Goal: Task Accomplishment & Management: Complete application form

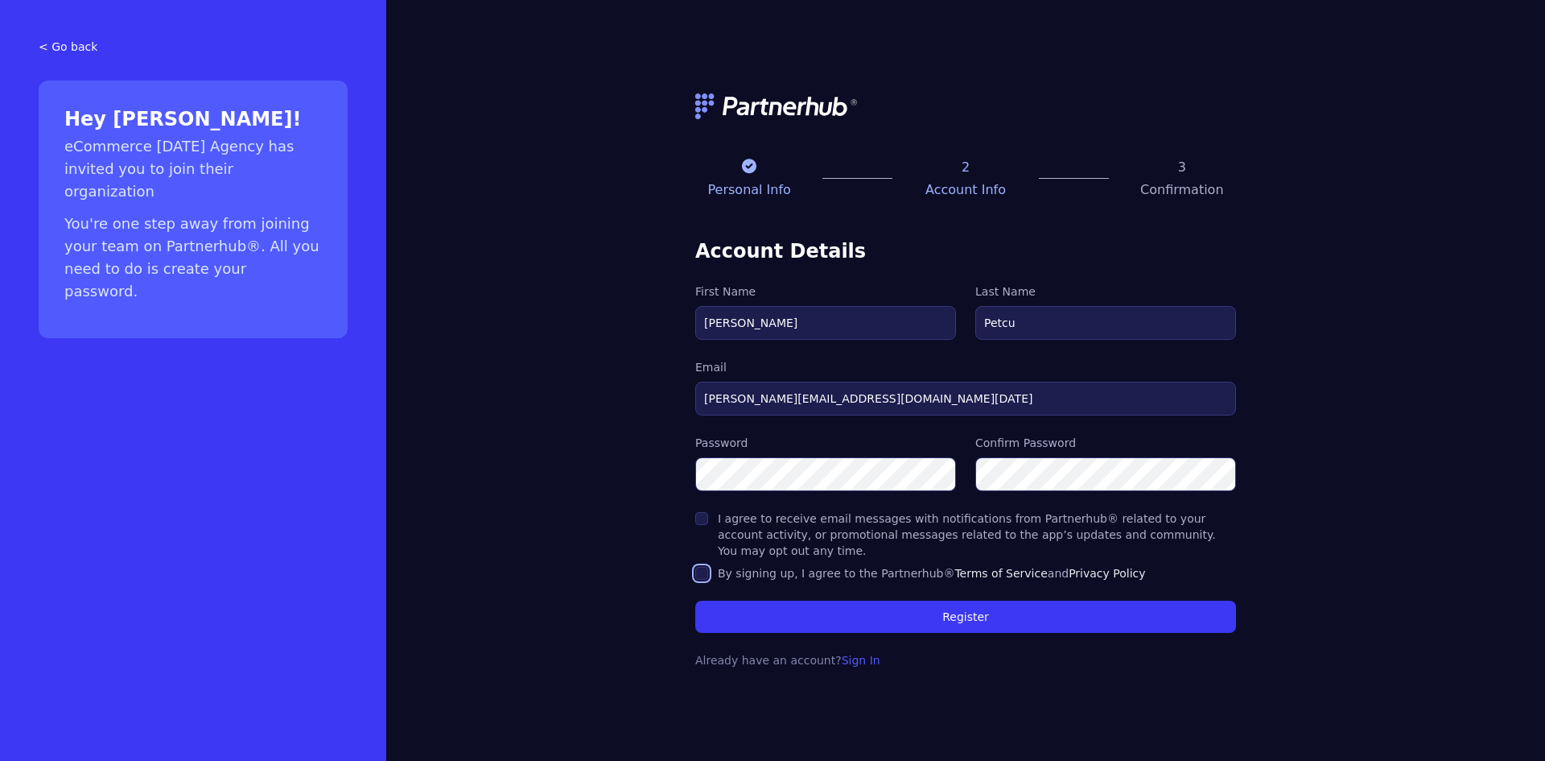
click at [707, 567] on input "By signing up, I agree to the Partnerhub® Terms of Service and Privacy Policy" at bounding box center [701, 573] width 13 height 13
checkbox input "true"
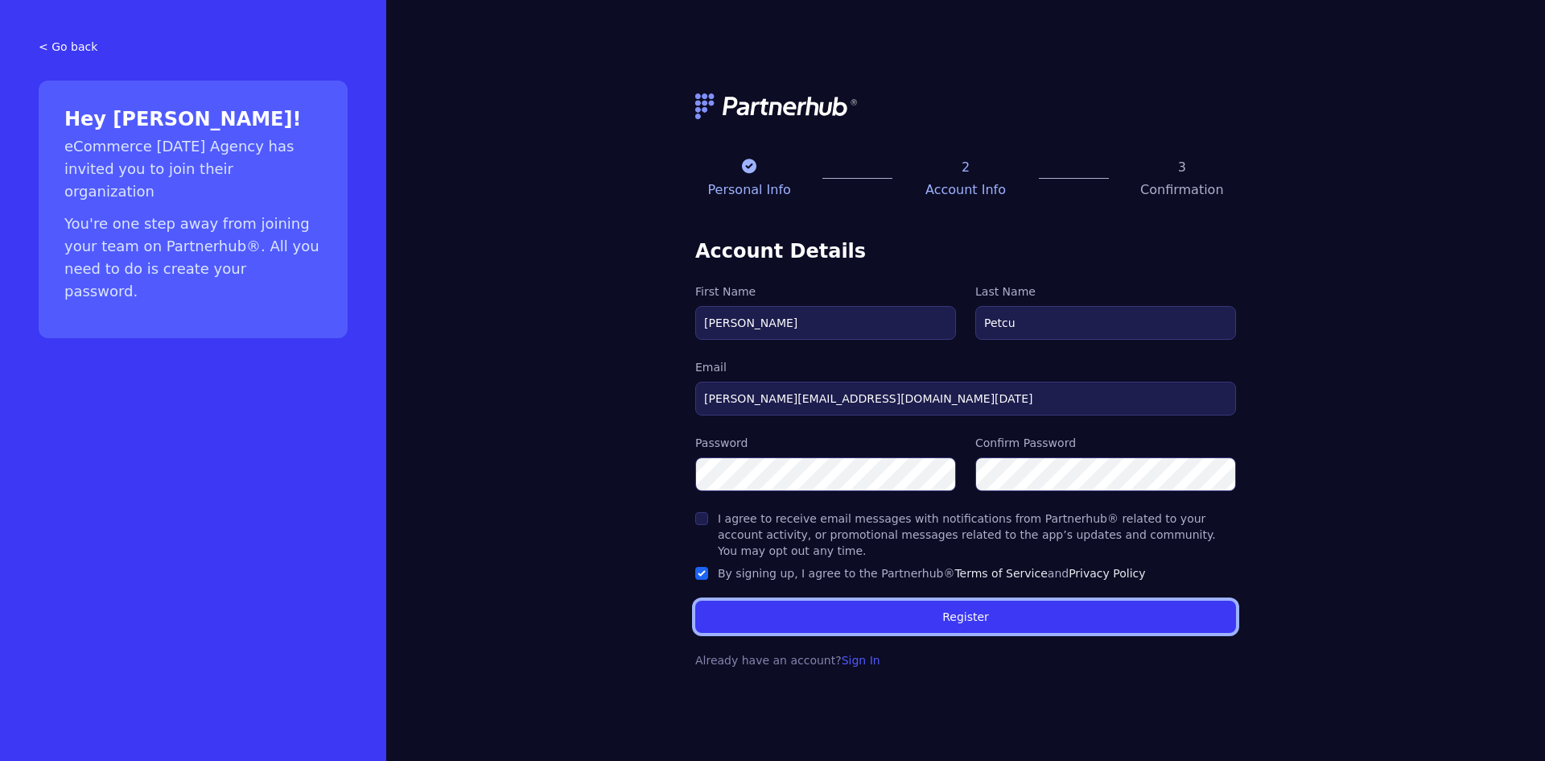
click at [973, 609] on button "Register" at bounding box center [965, 616] width 541 height 32
click at [1044, 623] on button "Register" at bounding box center [965, 616] width 541 height 32
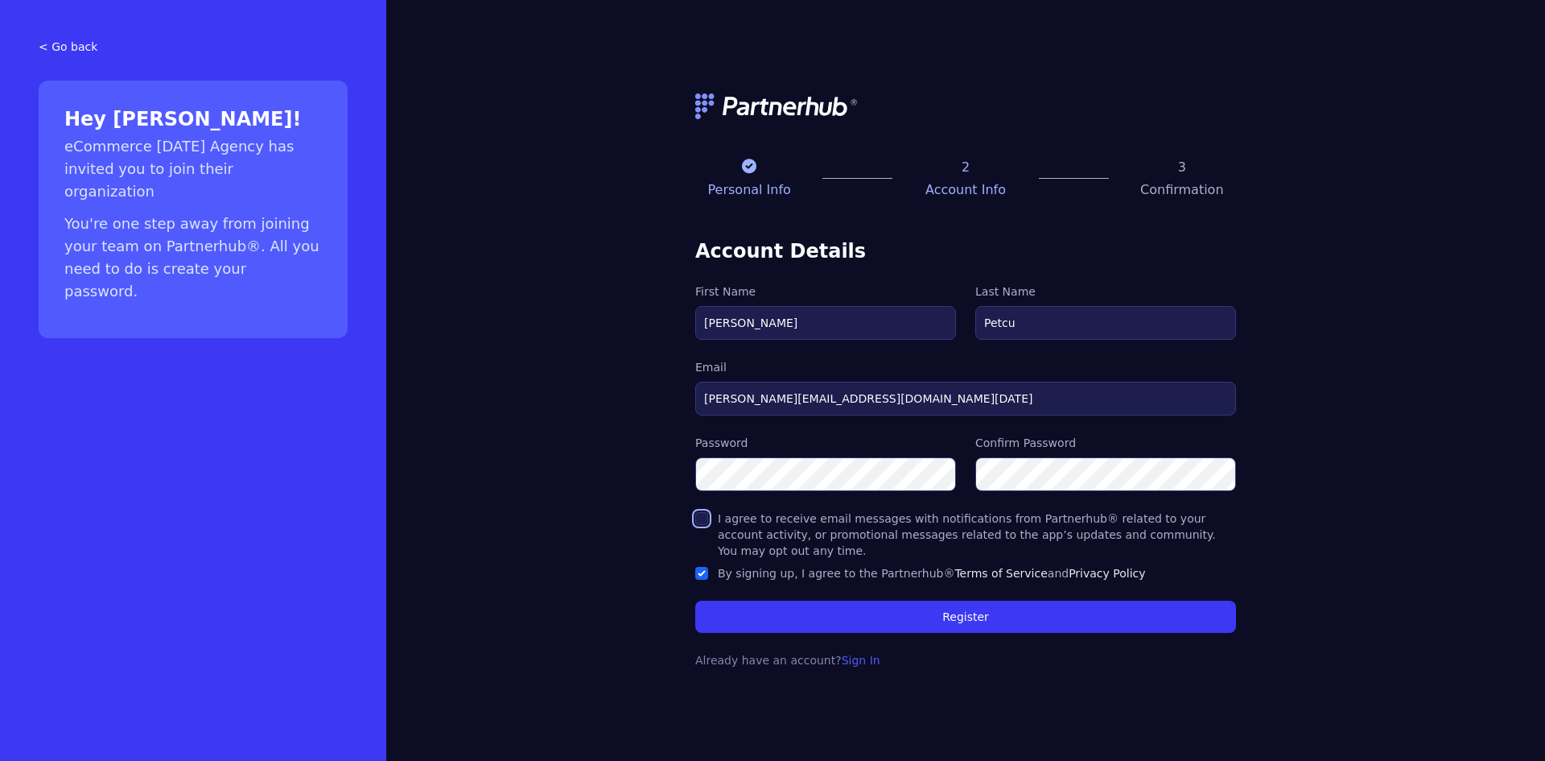
click at [703, 525] on input "I agree to receive email messages with notifications from Partnerhub® related t…" at bounding box center [701, 518] width 13 height 13
checkbox input "true"
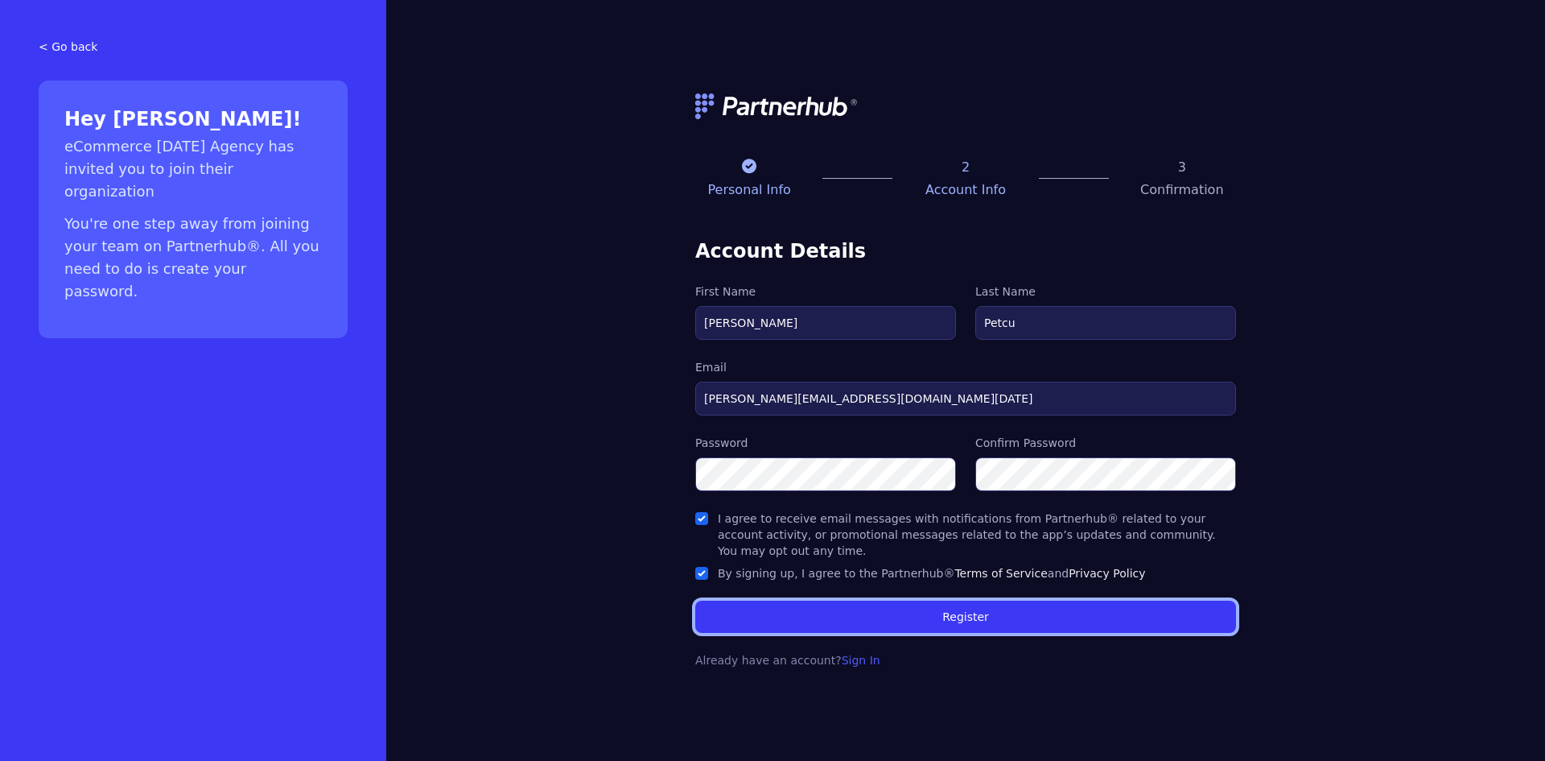
click at [924, 616] on button "Register" at bounding box center [965, 616] width 541 height 32
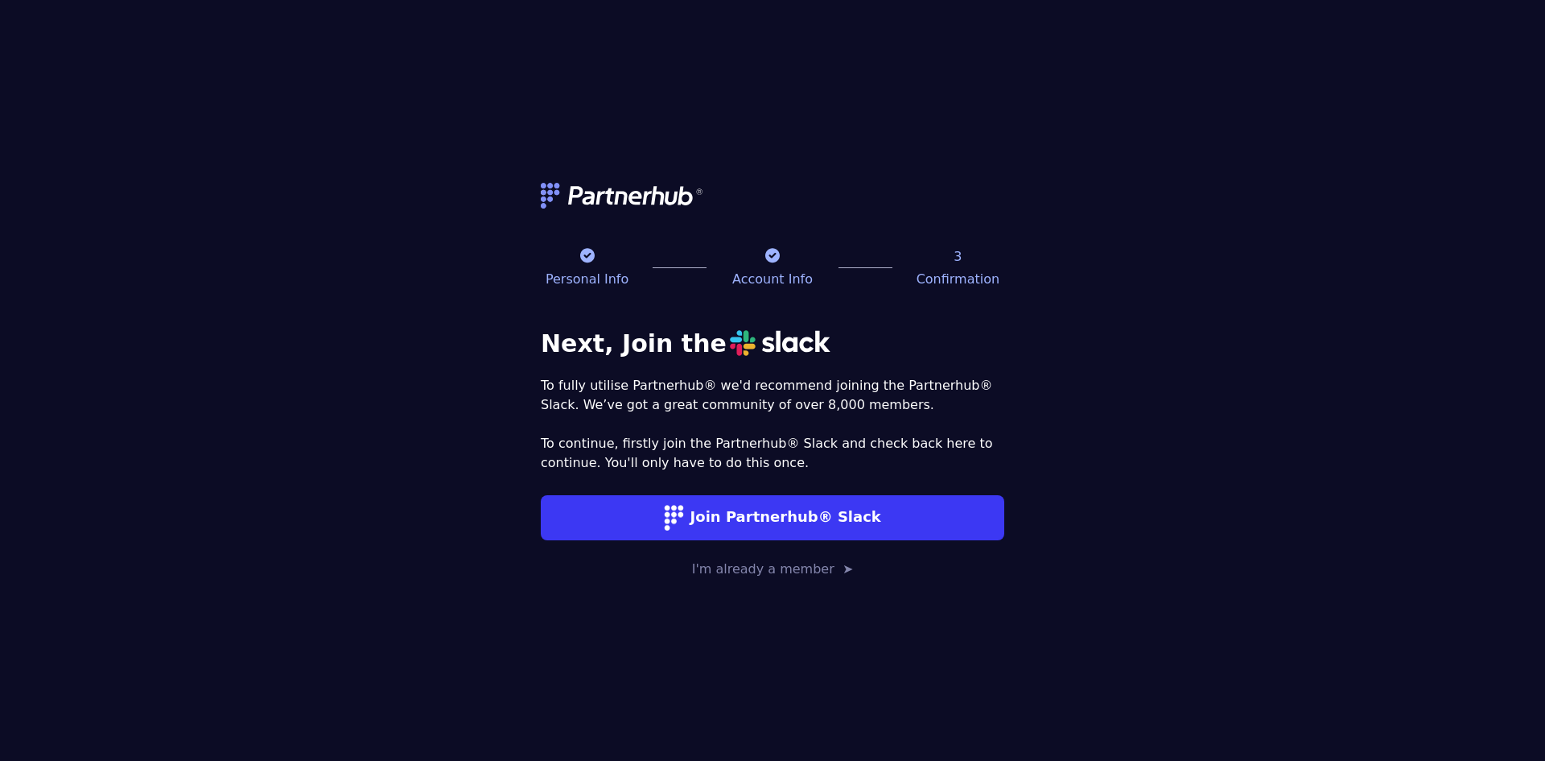
click at [816, 569] on button "I'm already a member ➤" at bounding box center [773, 564] width 464 height 29
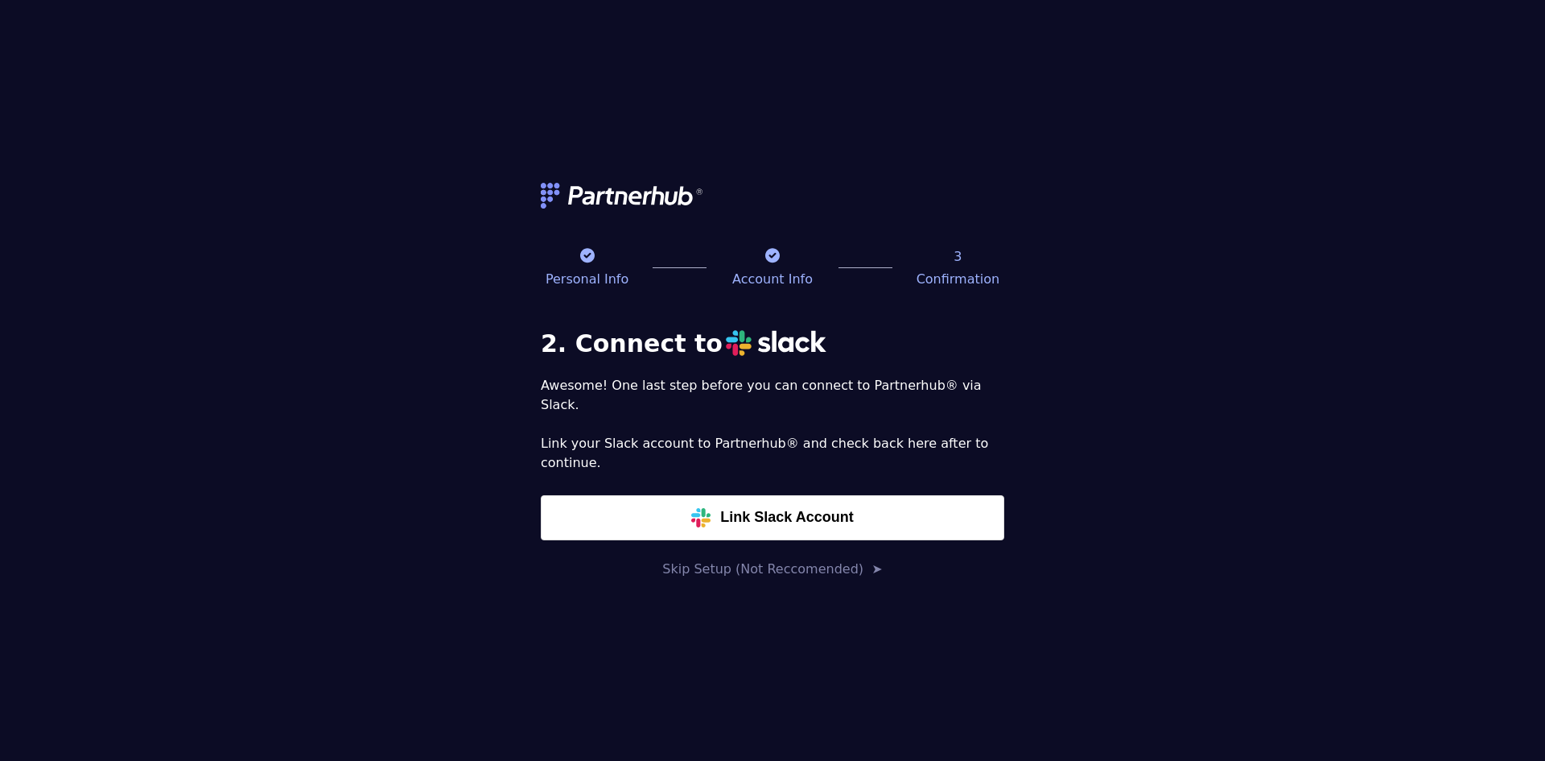
click at [816, 497] on button "Link Slack Account" at bounding box center [773, 517] width 464 height 45
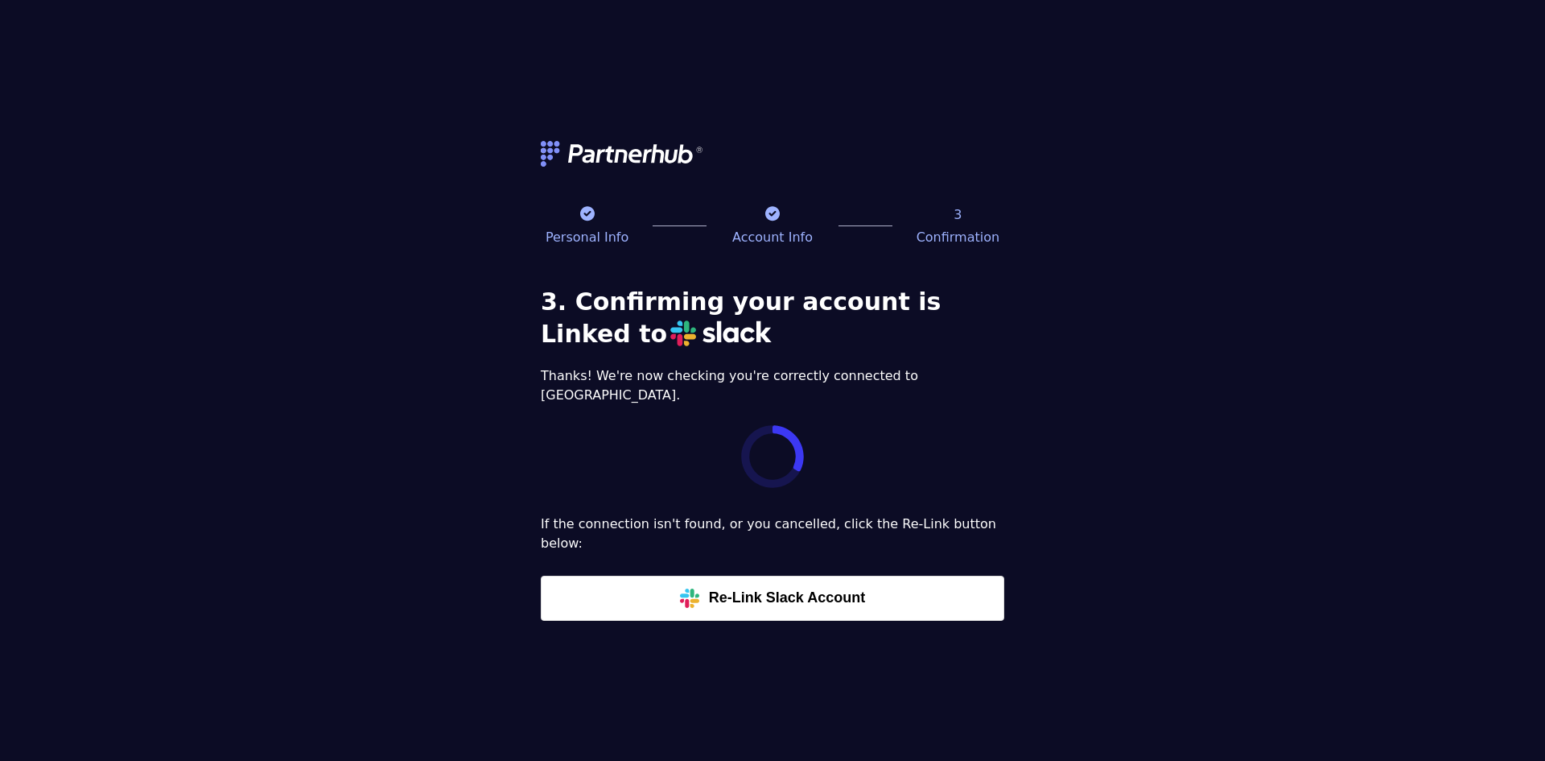
click at [775, 586] on button "Re-Link Slack Account" at bounding box center [773, 598] width 464 height 45
